Goal: Task Accomplishment & Management: Manage account settings

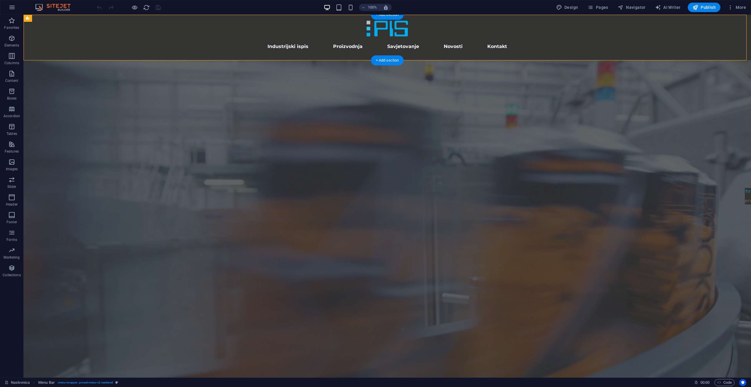
drag, startPoint x: 283, startPoint y: 34, endPoint x: 252, endPoint y: 50, distance: 34.1
click at [252, 50] on div "Menu Industrijski ispis Proizvodnja Savjetovanje Novosti Kontakt" at bounding box center [387, 37] width 287 height 45
click at [256, 46] on nav "Industrijski ispis Proizvodnja Savjetovanje Novosti Kontakt" at bounding box center [387, 47] width 278 height 18
click at [744, 200] on div "Hrvatski English" at bounding box center [748, 196] width 9 height 19
click at [744, 202] on div "Hrvatski English" at bounding box center [748, 196] width 9 height 19
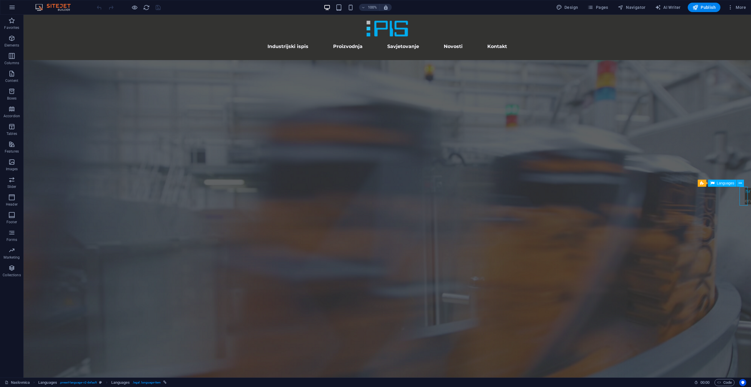
click at [744, 202] on div "Hrvatski English" at bounding box center [748, 196] width 9 height 19
click at [606, 7] on span "Pages" at bounding box center [597, 7] width 21 height 6
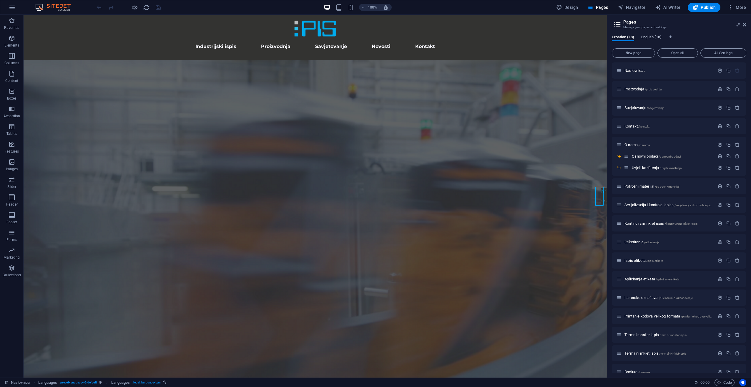
click at [652, 38] on span "English (18)" at bounding box center [651, 38] width 20 height 8
click at [639, 69] on p "Home /" at bounding box center [668, 71] width 88 height 4
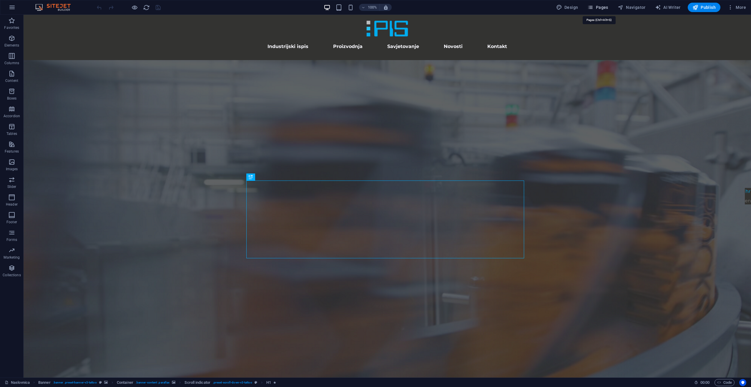
click at [607, 5] on span "Pages" at bounding box center [597, 7] width 21 height 6
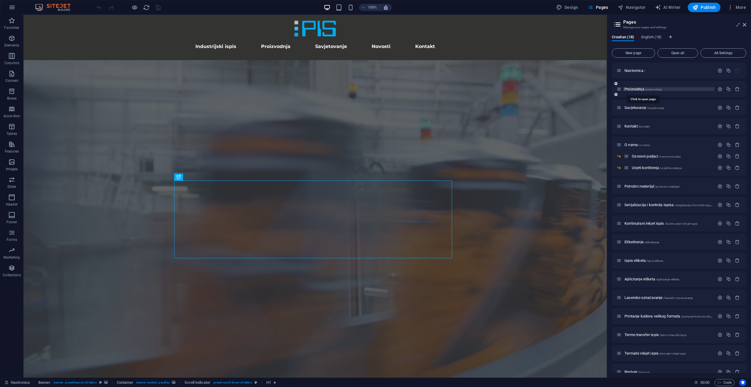
click at [627, 91] on span "Proizvodnja /proizvodnja" at bounding box center [642, 89] width 37 height 4
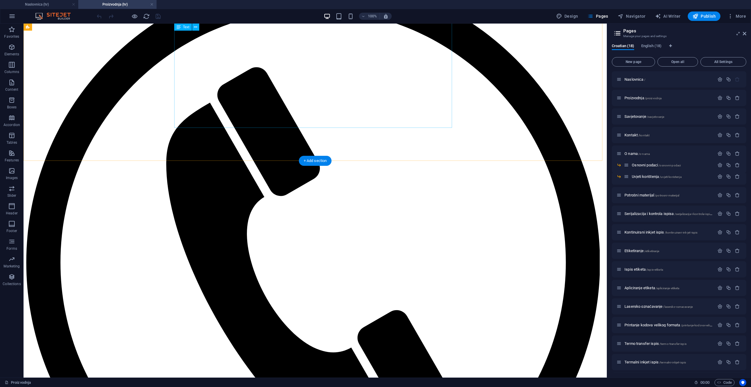
scroll to position [1207, 0]
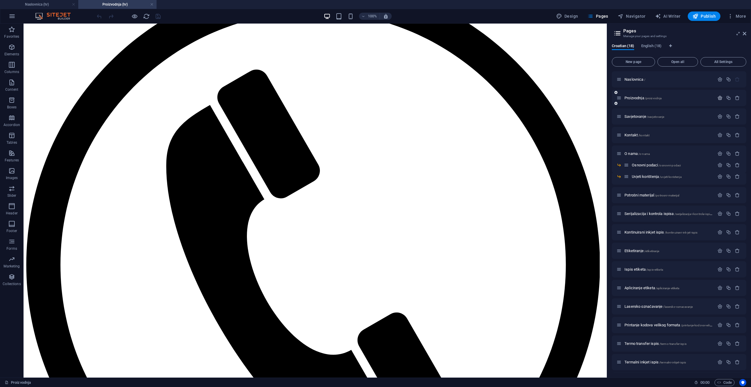
click at [720, 98] on icon "button" at bounding box center [719, 97] width 5 height 5
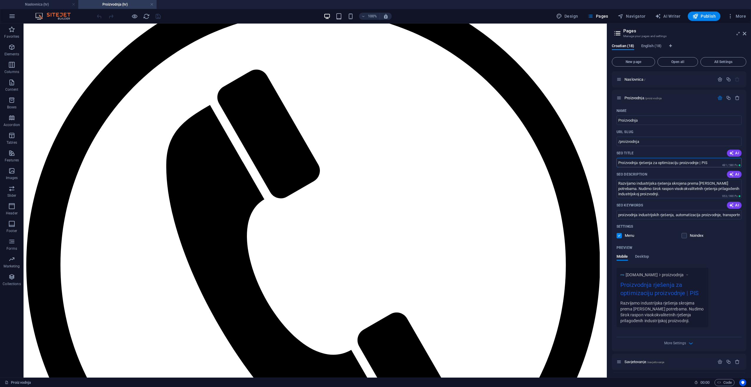
drag, startPoint x: 641, startPoint y: 164, endPoint x: 607, endPoint y: 171, distance: 34.5
click at [607, 171] on aside "Pages Manage your pages and settings Croatian (18) English (18) New page Open a…" at bounding box center [679, 201] width 144 height 354
type input "Rješenja za optimizaciju proizvodnje | PIS"
click at [675, 183] on textarea "Razvijamo industrijska rješenja skrojena prema [PERSON_NAME] potrebama. Nudimo …" at bounding box center [679, 188] width 125 height 19
type textarea "Razvijamo industrijska rješenja skrojena prema [PERSON_NAME] potrebama. Nudimo …"
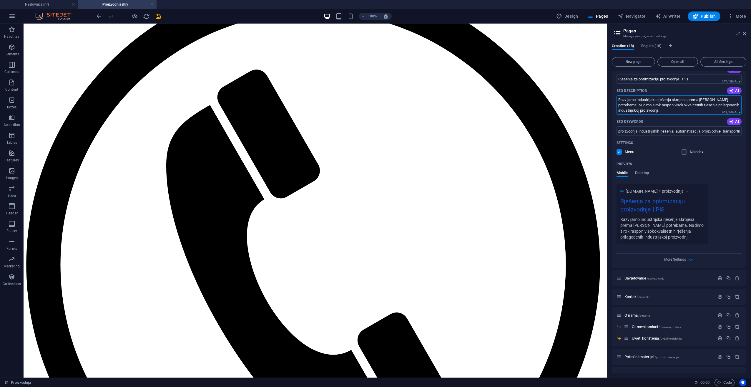
scroll to position [88, 0]
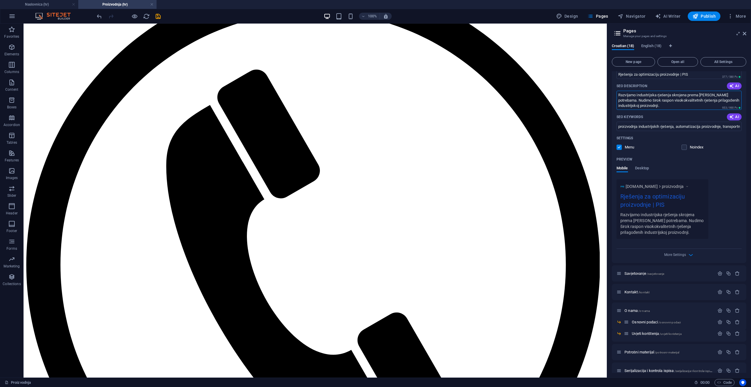
click at [159, 14] on icon "save" at bounding box center [158, 16] width 7 height 7
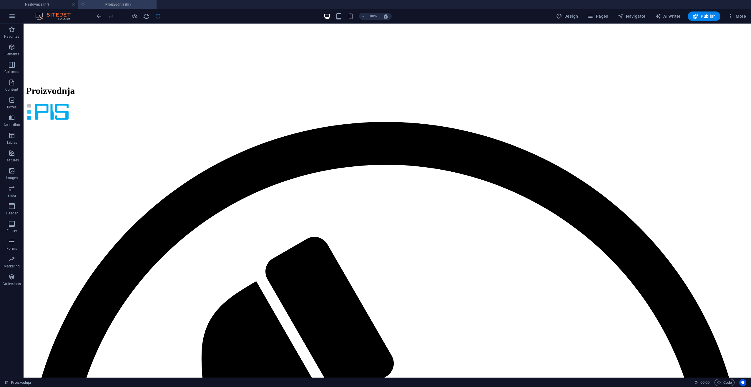
scroll to position [1286, 0]
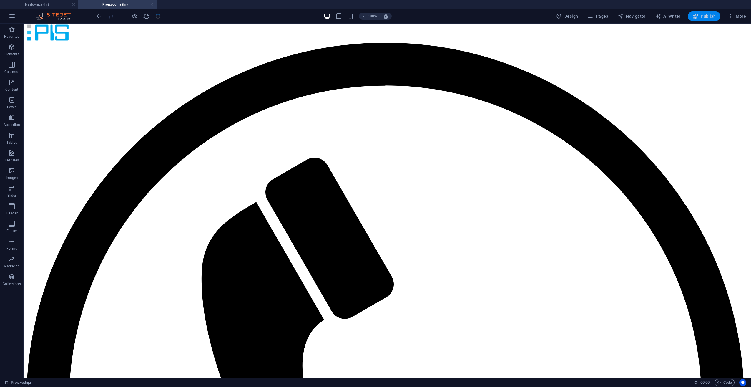
click at [698, 14] on icon "button" at bounding box center [695, 16] width 6 height 6
